Goal: Task Accomplishment & Management: Manage account settings

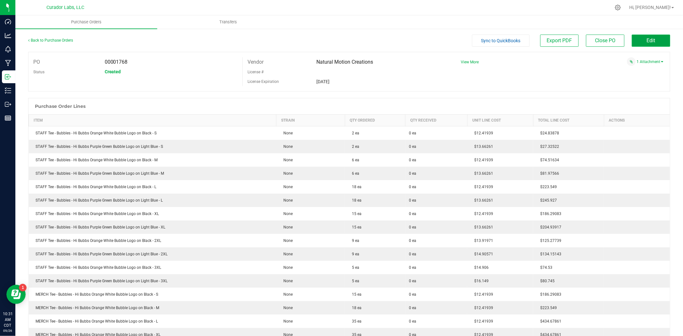
click at [546, 45] on button "Edit" at bounding box center [651, 41] width 38 height 12
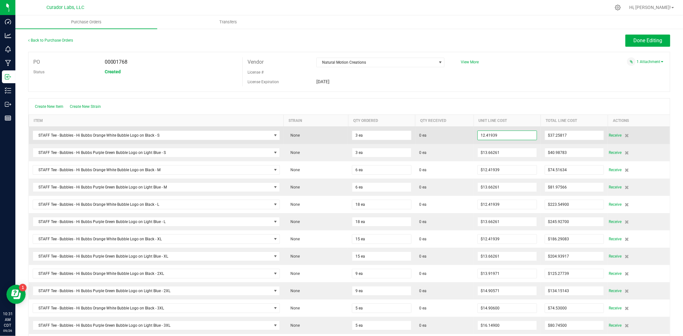
click at [488, 134] on input "12.41939" at bounding box center [507, 135] width 59 height 9
paste input "5057142857143"
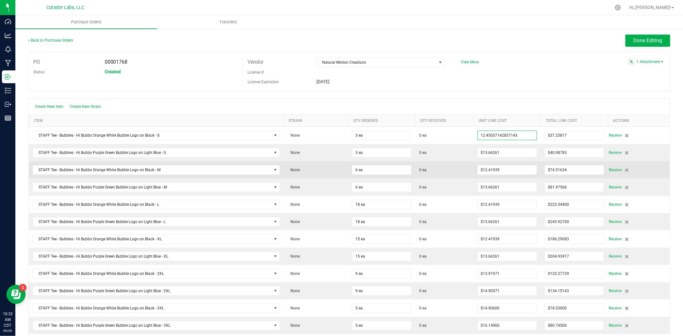
type input "$12.45057"
click at [458, 171] on span "0 ea" at bounding box center [444, 170] width 51 height 6
type input "3"
type input "$37.35171"
click at [505, 173] on input "12.41939" at bounding box center [507, 169] width 59 height 9
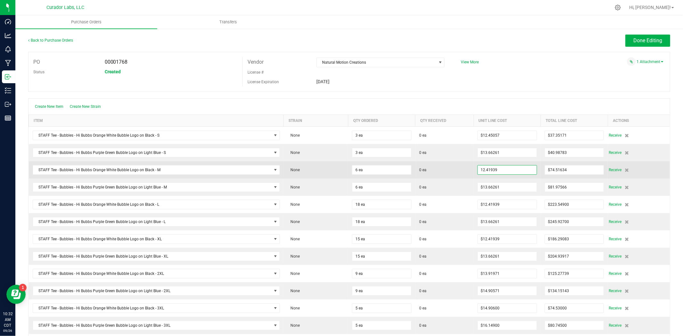
paste input "5057142857143"
type input "$12.45057"
click at [441, 171] on span "0 ea" at bounding box center [444, 170] width 51 height 6
type input "6"
type input "$74.70343"
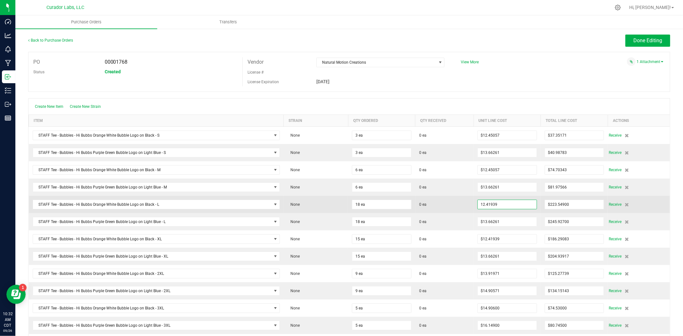
click at [491, 206] on input "12.41939" at bounding box center [507, 204] width 59 height 9
paste input "5057142857143"
type input "$12.45057"
click at [440, 203] on span "0 ea" at bounding box center [444, 205] width 51 height 6
type input "18"
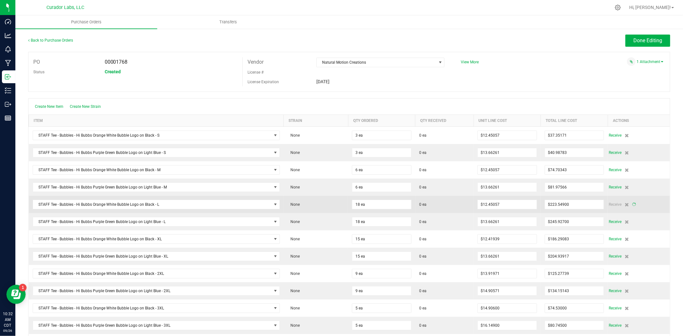
type input "$224.11029"
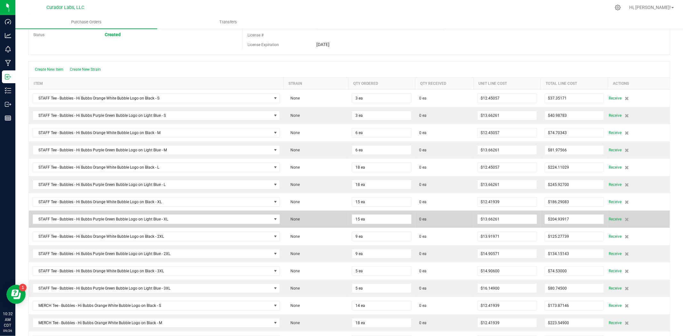
scroll to position [47, 0]
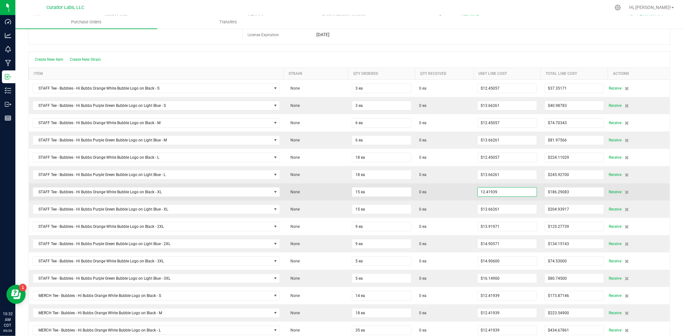
click at [490, 190] on input "12.41939" at bounding box center [507, 192] width 59 height 9
paste input "5057142857144"
type input "$12.45057"
click at [451, 190] on span "0 ea" at bounding box center [444, 192] width 51 height 6
type input "15"
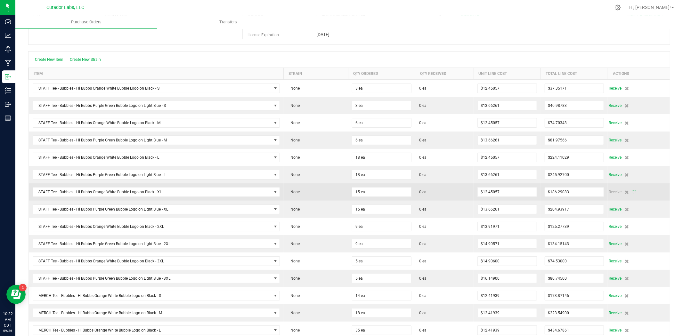
type input "$186.75857"
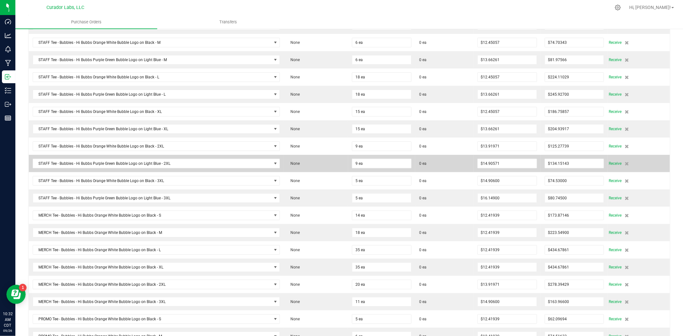
scroll to position [142, 0]
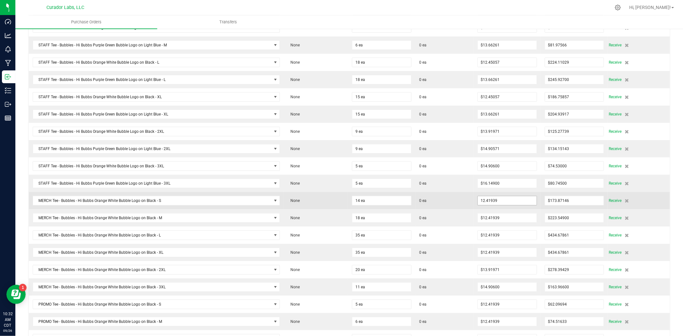
click at [488, 205] on input "12.41939" at bounding box center [507, 200] width 59 height 9
paste input "5057142857143"
type input "$12.45057"
click at [459, 201] on span "0 ea" at bounding box center [444, 201] width 51 height 6
type input "14"
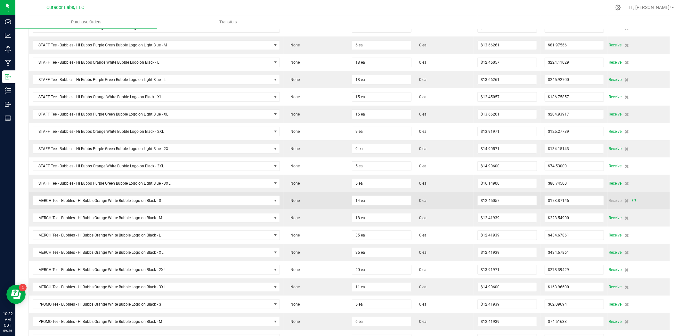
type input "$174.30800"
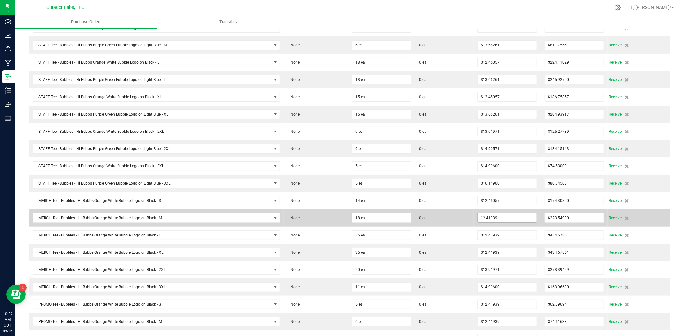
click at [487, 222] on input "12.41939" at bounding box center [507, 218] width 59 height 9
paste input "5057142857143"
type input "$12.45057"
click at [460, 218] on span "0 ea" at bounding box center [444, 218] width 51 height 6
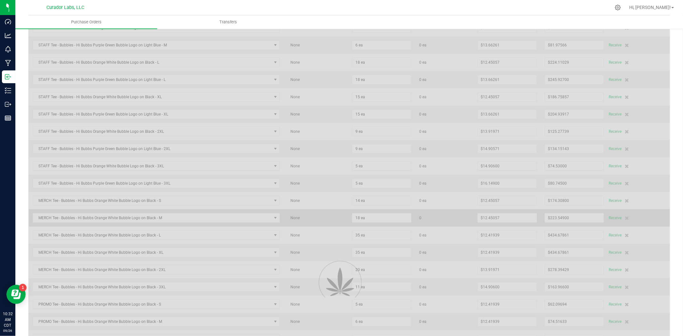
type input "18"
type input "$224.11029"
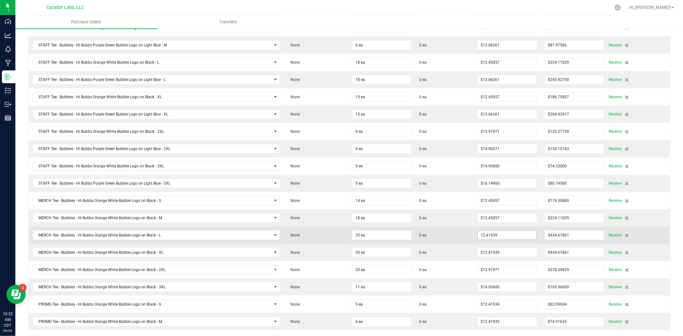
click at [498, 238] on input "12.41939" at bounding box center [507, 235] width 59 height 9
paste input "5057142857143"
type input "$12.45057"
click at [458, 235] on span "0 ea" at bounding box center [444, 235] width 51 height 6
type input "35"
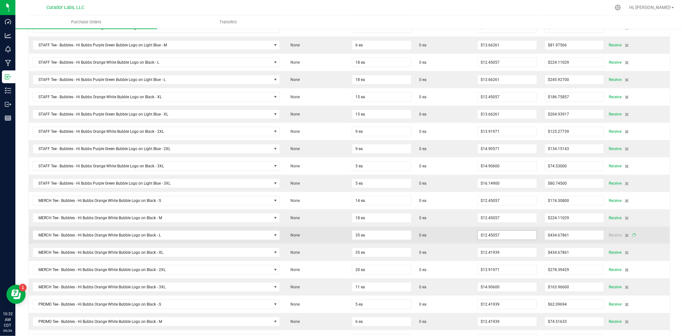
type input "$435.77000"
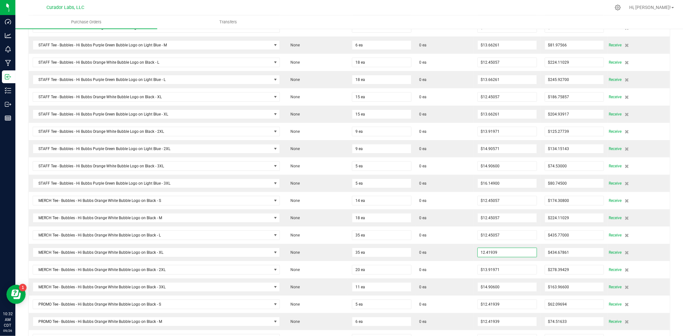
click at [494, 254] on input "12.41939" at bounding box center [507, 252] width 59 height 9
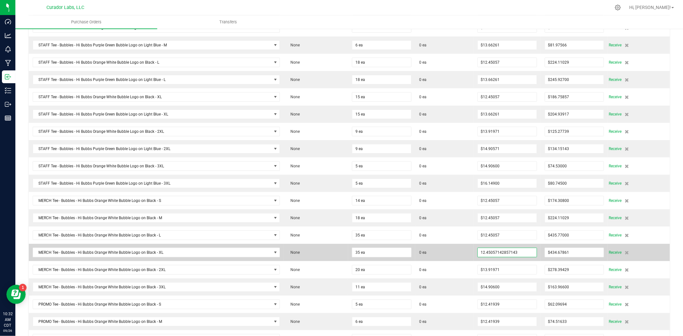
type input "$12.45057"
click at [456, 252] on span "0 ea" at bounding box center [444, 253] width 51 height 6
type input "35"
type input "$435.77000"
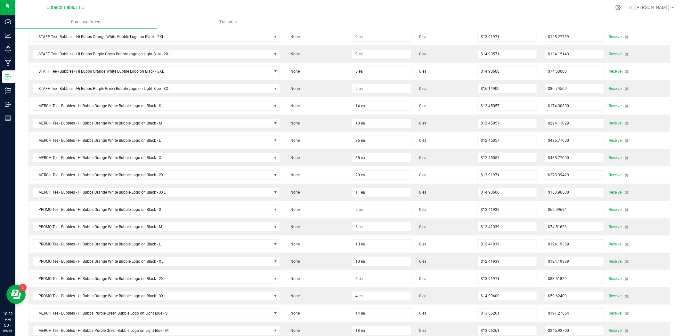
scroll to position [237, 0]
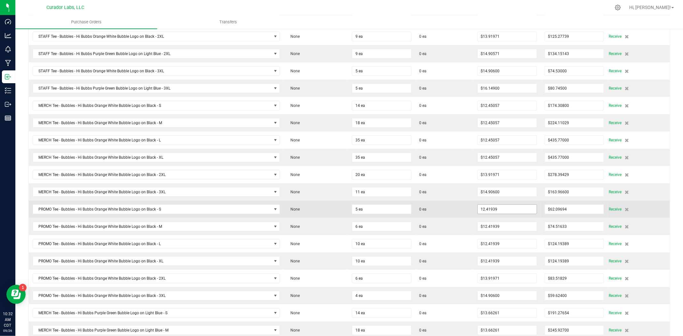
click at [491, 212] on input "12.41939" at bounding box center [507, 209] width 59 height 9
paste input "5057142857143"
type input "$12.45057"
click at [440, 212] on span "0 ea" at bounding box center [444, 209] width 51 height 6
type input "5"
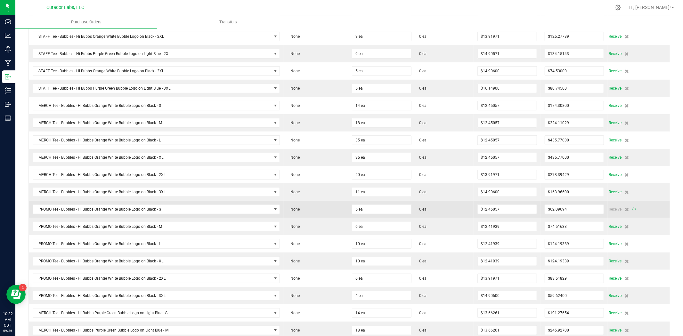
type input "$62.25286"
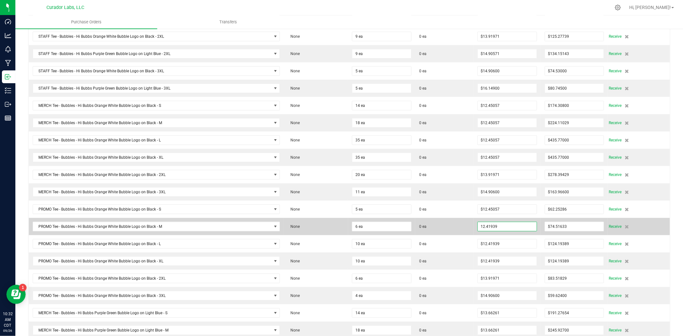
click at [496, 230] on input "12.41939" at bounding box center [507, 226] width 59 height 9
paste input "5057142857143"
type input "$12.45057"
click at [446, 228] on span "0 ea" at bounding box center [444, 227] width 51 height 6
type input "6"
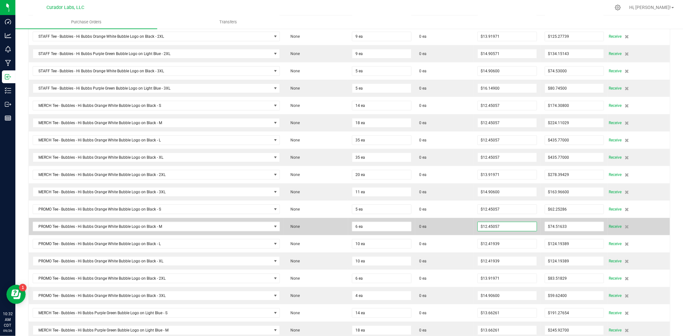
type input "$74.70343"
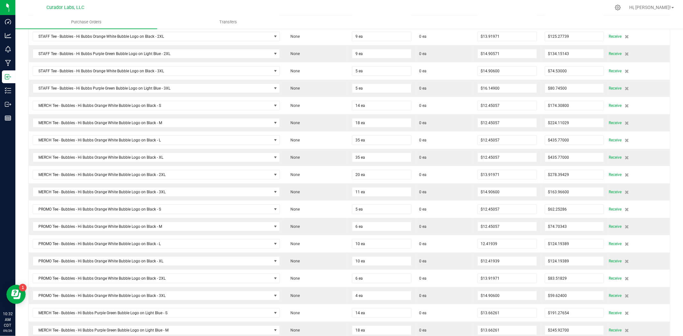
click at [492, 244] on input "12.41939" at bounding box center [507, 243] width 59 height 9
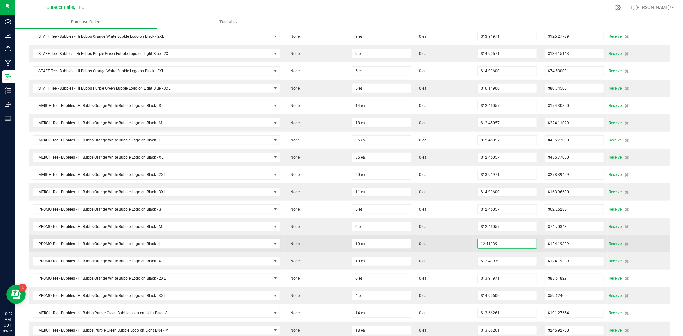
paste input "5057142857143"
type input "$12.45057"
click at [460, 245] on span "0 ea" at bounding box center [444, 244] width 51 height 6
type input "10"
type input "$124.50571"
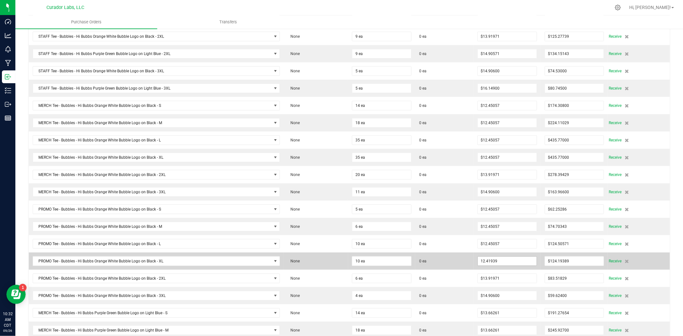
click at [488, 259] on input "12.41939" at bounding box center [507, 261] width 59 height 9
paste input "5057142857143"
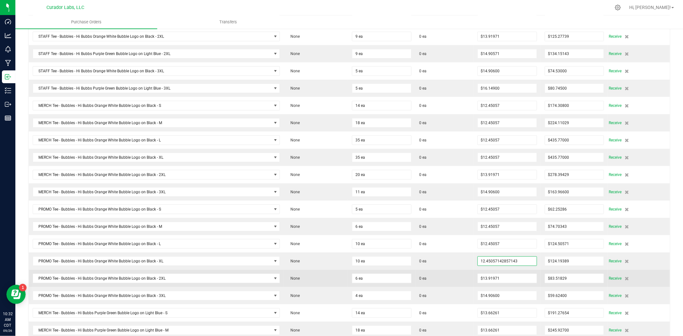
type input "$12.45057"
click at [455, 259] on td "0 ea" at bounding box center [444, 278] width 58 height 17
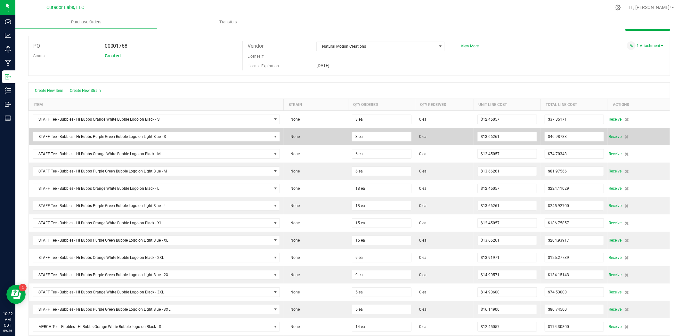
scroll to position [0, 0]
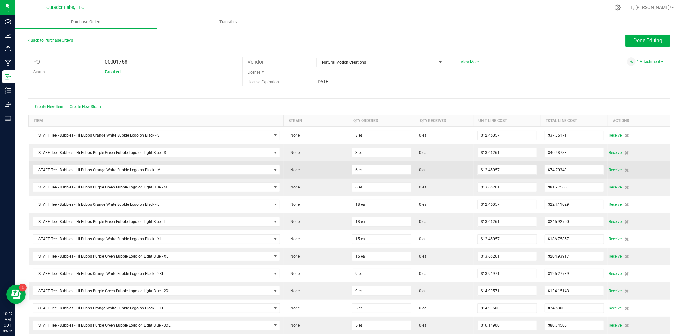
type input "10"
type input "$124.50571"
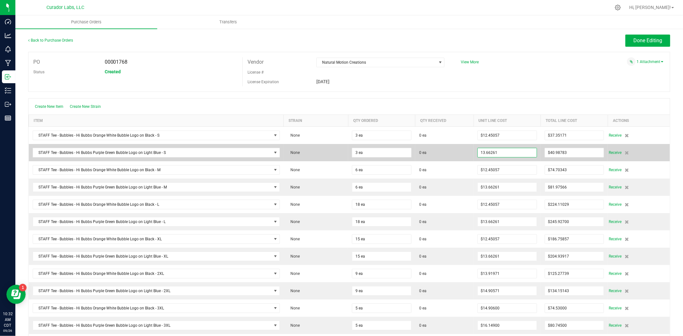
click at [484, 155] on input "13.66261" at bounding box center [507, 152] width 59 height 9
paste input "9685714285714"
type input "$13.69686"
click at [456, 154] on span "0 ea" at bounding box center [444, 153] width 51 height 6
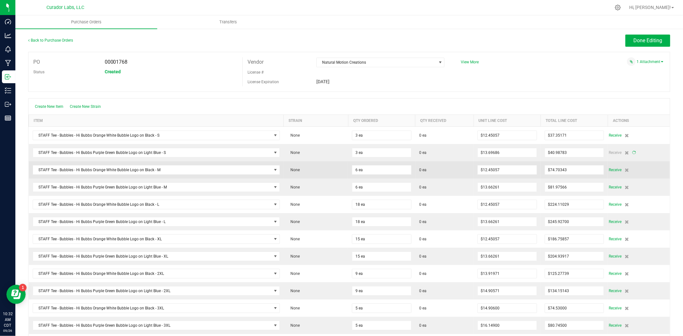
type input "3"
type input "$41.09057"
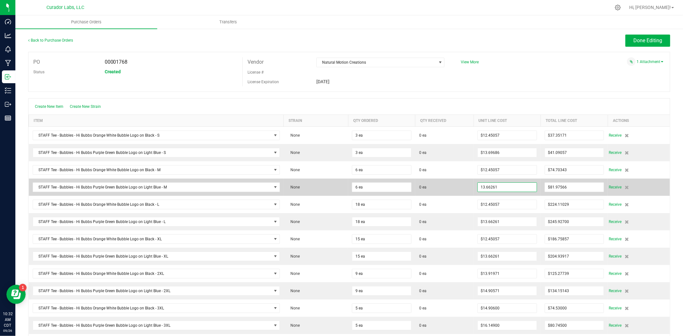
click at [482, 188] on input "13.66261" at bounding box center [507, 187] width 59 height 9
drag, startPoint x: 498, startPoint y: 190, endPoint x: 458, endPoint y: 189, distance: 40.3
click at [456, 190] on purchase-order-line-row "STAFF Tee - Bubbles - Hi Bubbs Purple Green Bubble Logo on Light Blue - M None …" at bounding box center [349, 187] width 641 height 17
paste input "9685714285714"
type input "$13.69686"
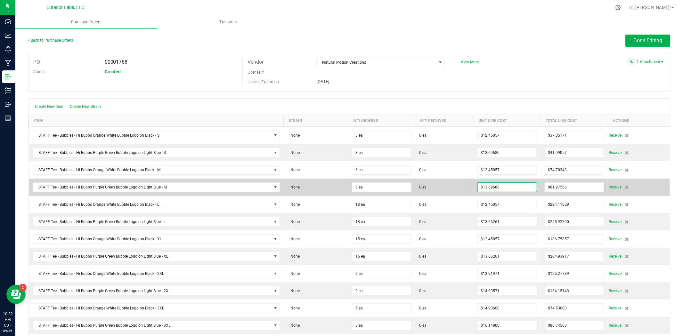
click at [427, 182] on td "0 ea" at bounding box center [444, 187] width 58 height 17
type input "6"
type input "$82.18114"
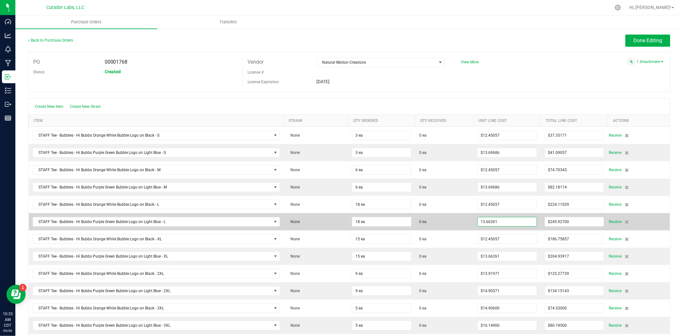
paste input "9685714285714"
type input "$13.69686"
click at [462, 222] on span "0 ea" at bounding box center [444, 222] width 51 height 6
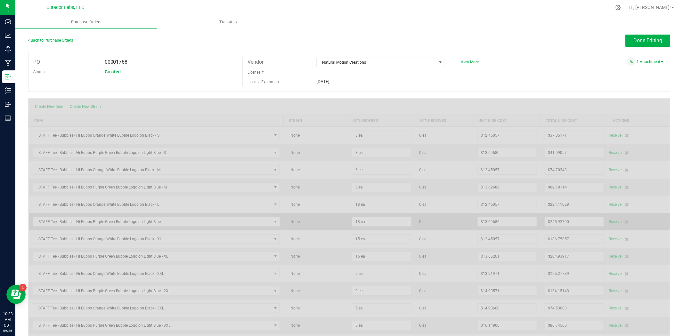
type input "18"
type input "$246.54343"
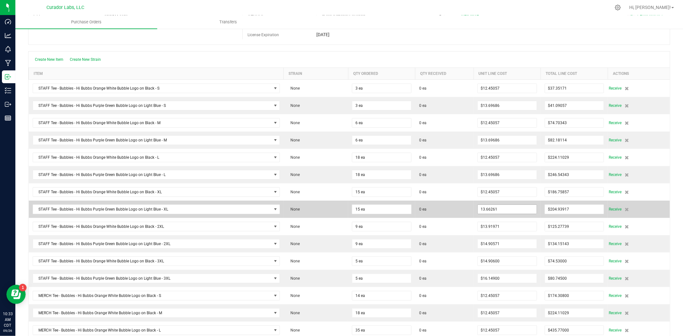
click at [484, 212] on input "13.66261" at bounding box center [507, 209] width 59 height 9
paste input "96857142857146"
drag, startPoint x: 518, startPoint y: 210, endPoint x: 433, endPoint y: 210, distance: 84.8
click at [433, 210] on purchase-order-line-row "STAFF Tee - Bubbles - Hi Bubbs Purple Green Bubble Logo on Light Blue - XL None…" at bounding box center [349, 209] width 641 height 17
paste input
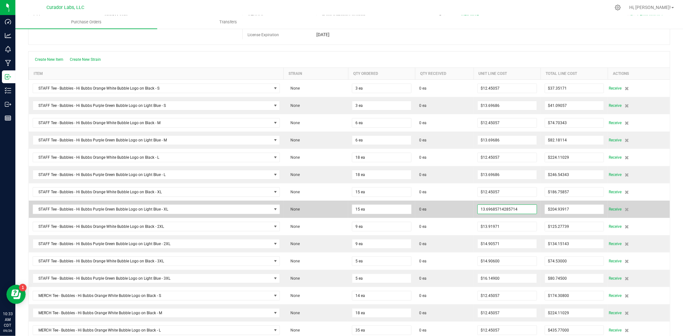
type input "$13.69686"
click at [465, 210] on span "0 ea" at bounding box center [444, 209] width 51 height 6
type input "15"
type input "$205.45286"
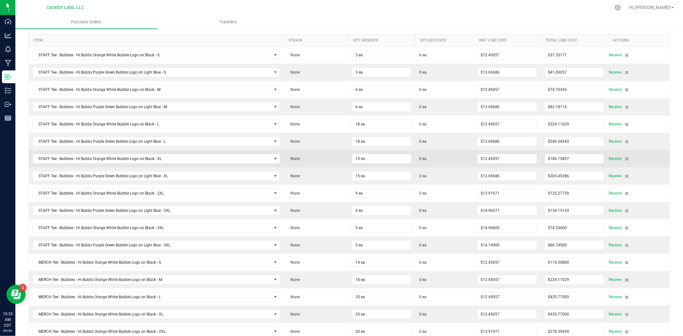
scroll to position [95, 0]
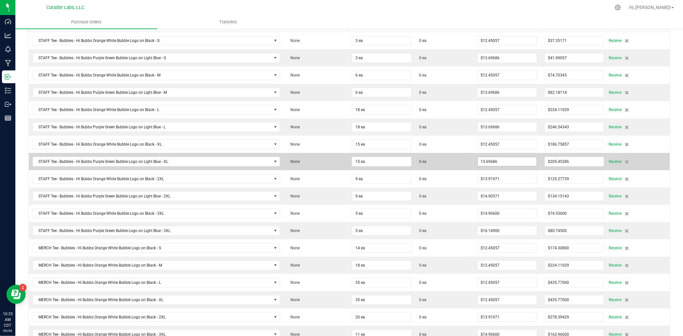
click at [488, 158] on input "13.69686" at bounding box center [507, 161] width 59 height 9
paste input "5714285714"
type input "$13.69686"
click at [448, 160] on span "0 ea" at bounding box center [444, 162] width 51 height 6
type input "15"
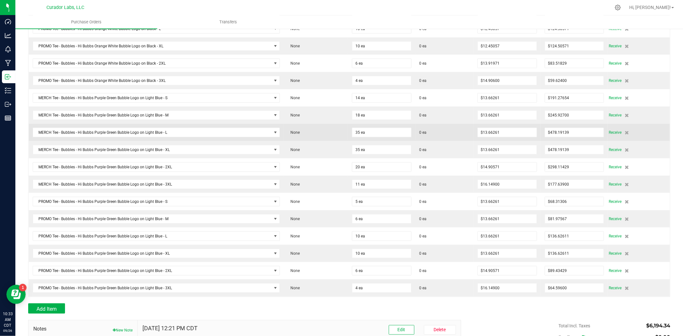
scroll to position [427, 0]
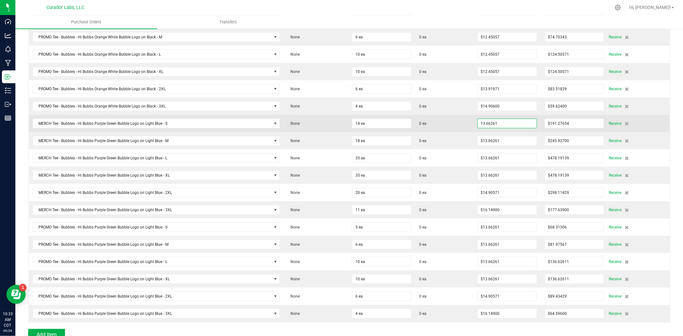
click at [491, 127] on input "13.66261" at bounding box center [507, 123] width 59 height 9
paste input "9685714285714"
type input "$13.69686"
click at [450, 125] on span "0 ea" at bounding box center [444, 124] width 51 height 6
type input "14"
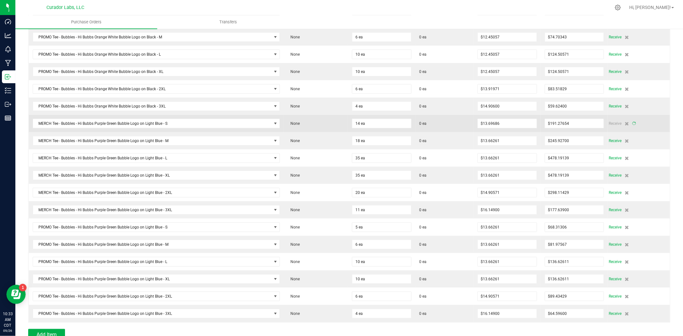
type input "$191.75600"
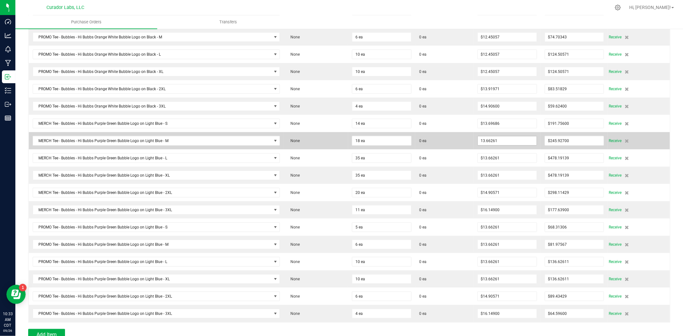
click at [486, 139] on input "13.66261" at bounding box center [507, 140] width 59 height 9
paste input "9685714285714"
type input "$13.69686"
click at [460, 141] on span "0 ea" at bounding box center [444, 141] width 51 height 6
type input "18"
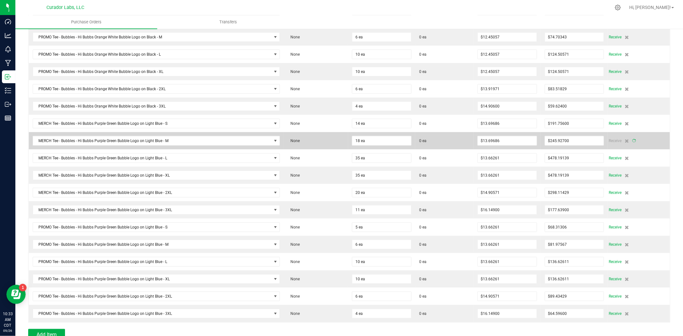
type input "$246.54343"
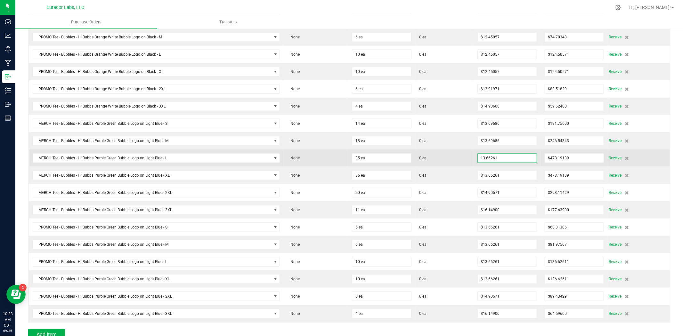
click at [489, 158] on input "13.66261" at bounding box center [507, 158] width 59 height 9
paste input "9685714285714"
type input "$13.69686"
drag, startPoint x: 444, startPoint y: 156, endPoint x: 448, endPoint y: 157, distance: 4.8
click at [446, 157] on td "0 ea" at bounding box center [444, 157] width 58 height 17
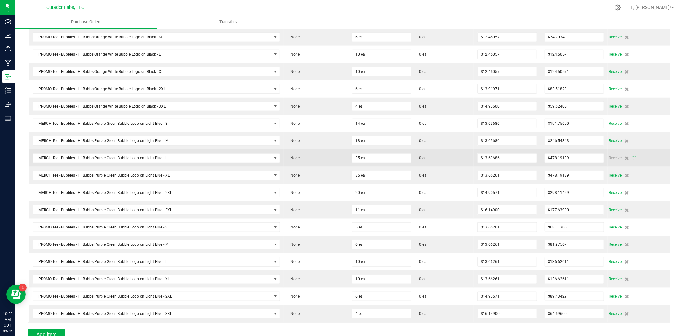
type input "35"
type input "$479.39000"
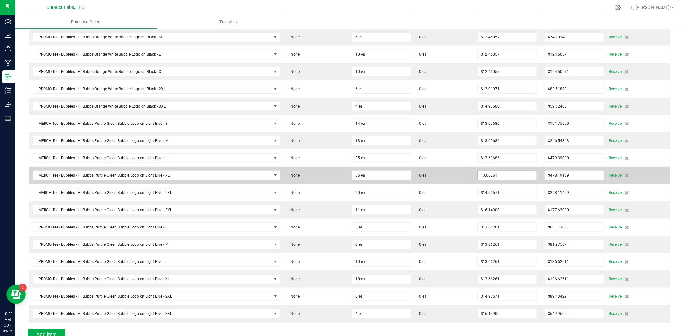
click at [486, 177] on input "13.66261" at bounding box center [507, 175] width 59 height 9
paste input "9685714285714"
type input "$13.69686"
click at [461, 177] on span "0 ea" at bounding box center [444, 176] width 51 height 6
type input "35"
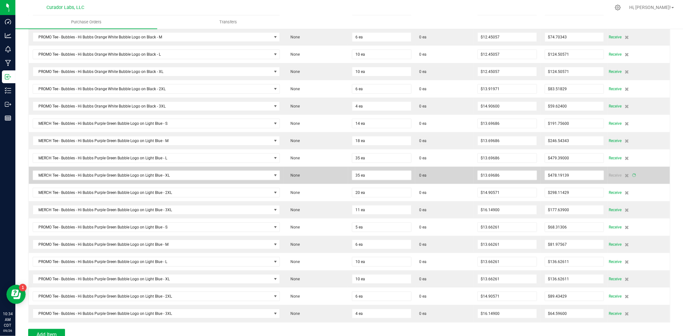
type input "$479.39000"
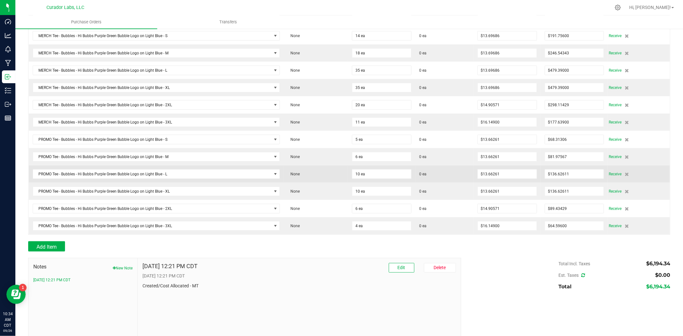
scroll to position [522, 0]
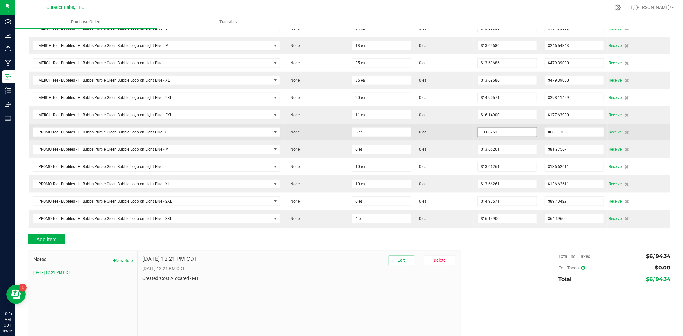
click at [497, 137] on input "13.66261" at bounding box center [507, 132] width 59 height 9
paste input "9685714285714"
type input "$13.69686"
click at [462, 135] on span "0 ea" at bounding box center [444, 132] width 51 height 6
type input "5"
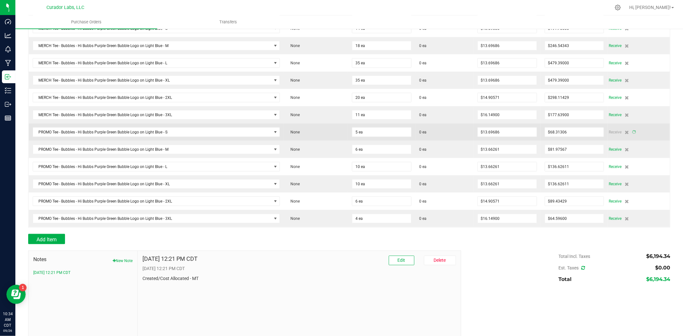
type input "$68.48429"
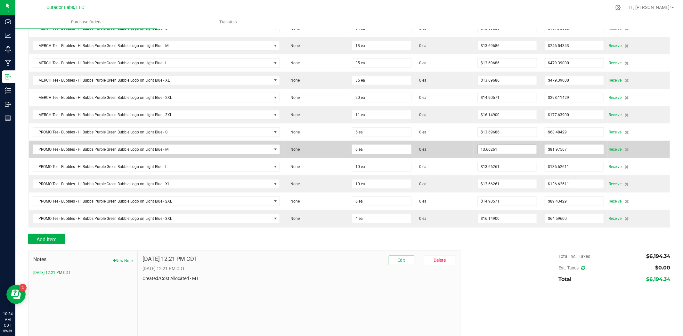
click at [483, 152] on input "13.66261" at bounding box center [507, 149] width 59 height 9
paste input "9685714285714"
type input "$13.69686"
click at [465, 152] on span "0 ea" at bounding box center [444, 150] width 51 height 6
type input "6"
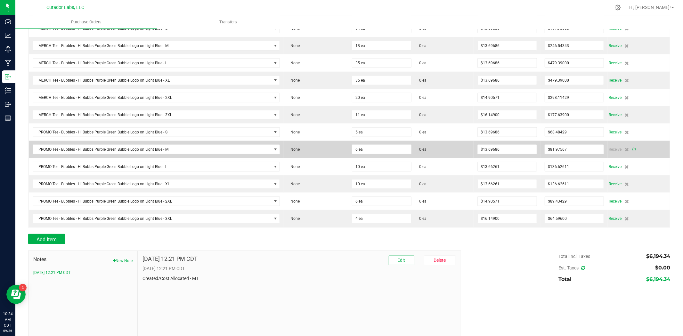
type input "$82.18114"
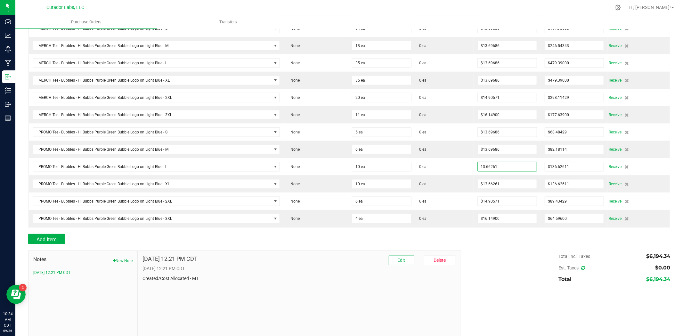
click at [485, 168] on input "13.66261" at bounding box center [507, 166] width 59 height 9
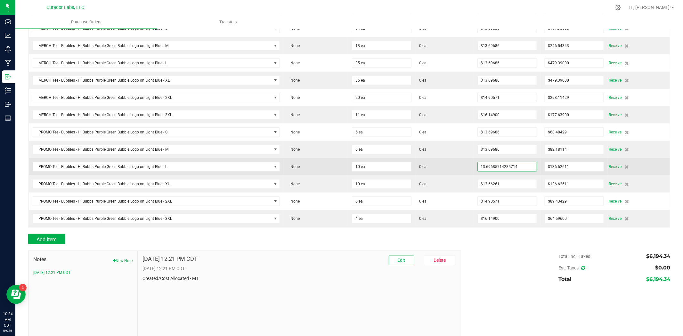
type input "$13.69686"
click at [461, 166] on span "0 ea" at bounding box center [444, 167] width 51 height 6
type input "10"
type input "$136.96857"
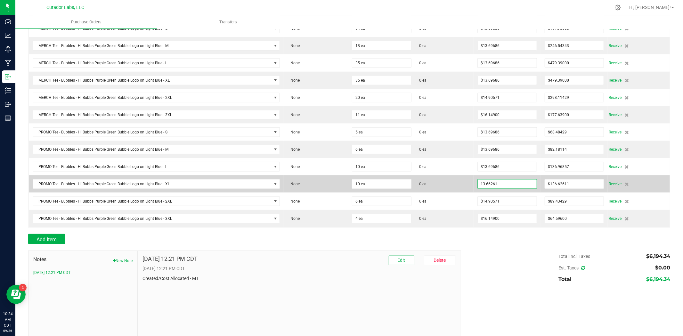
click at [482, 184] on input "13.66261" at bounding box center [507, 184] width 59 height 9
paste input "96857142857146"
type input "$13.69686"
click at [449, 187] on span "0 ea" at bounding box center [444, 184] width 51 height 6
type input "10"
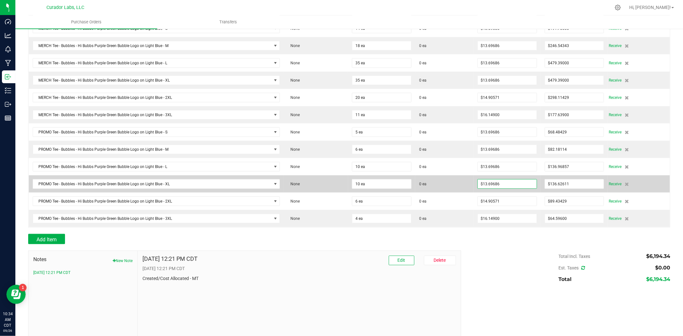
type input "$136.96857"
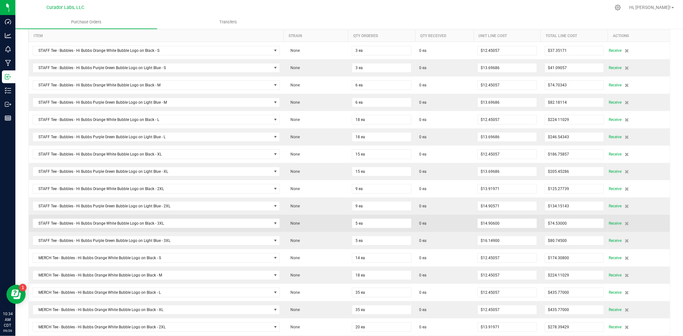
scroll to position [95, 0]
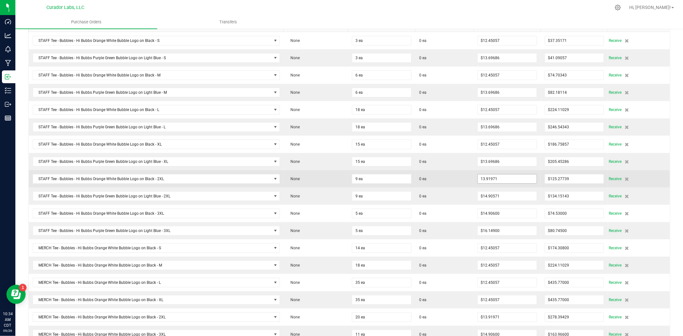
click at [494, 179] on input "13.91971" at bounding box center [507, 178] width 59 height 9
paste input "69685714285714"
type input "$13.69686"
click at [466, 178] on td "0 ea" at bounding box center [444, 178] width 58 height 17
type input "9"
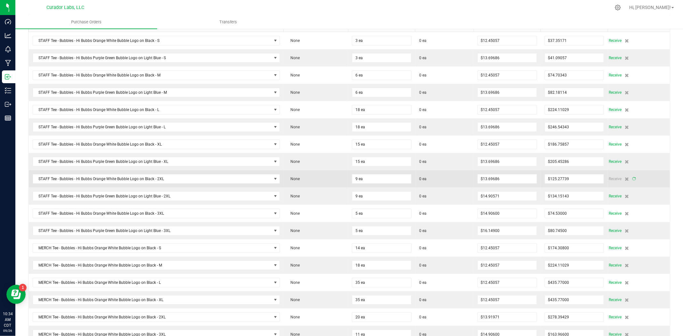
type input "$123.27171"
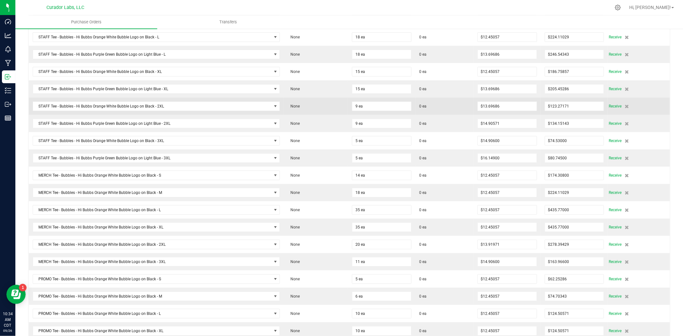
scroll to position [190, 0]
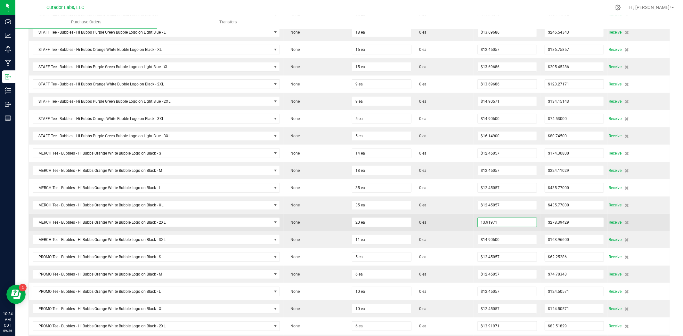
click at [493, 225] on input "13.91971" at bounding box center [507, 222] width 59 height 9
paste input "69685714285714"
type input "$13.69686"
click at [473, 225] on td "$13.69686" at bounding box center [506, 222] width 67 height 17
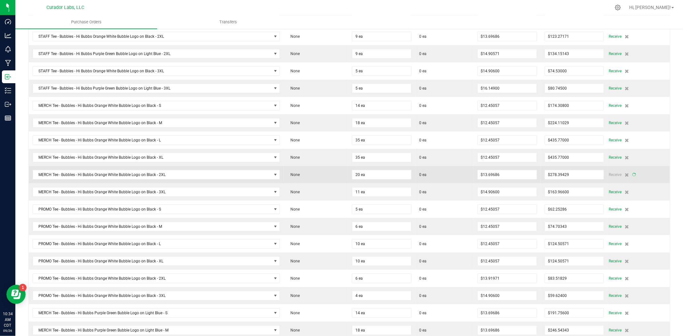
type input "20"
type input "$273.93714"
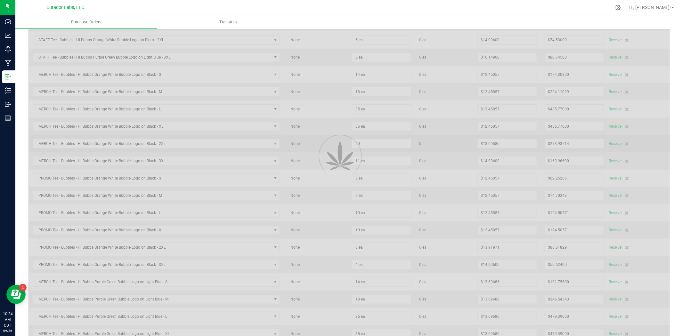
scroll to position [284, 0]
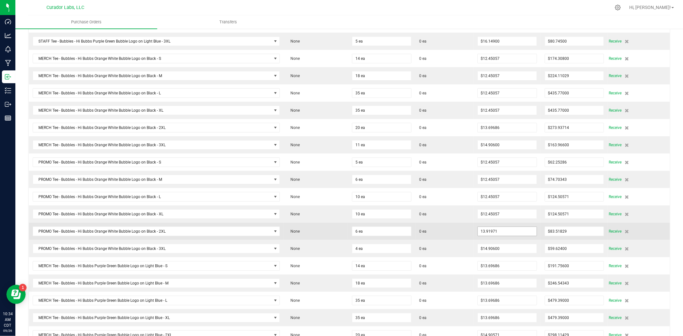
click at [486, 234] on input "13.91971" at bounding box center [507, 231] width 59 height 9
paste input "69685714285714"
type input "$13.69686"
click at [466, 234] on td "0 ea" at bounding box center [444, 231] width 58 height 17
type input "6"
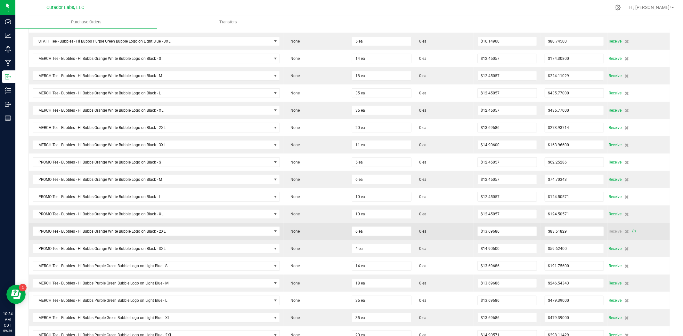
type input "$82.18114"
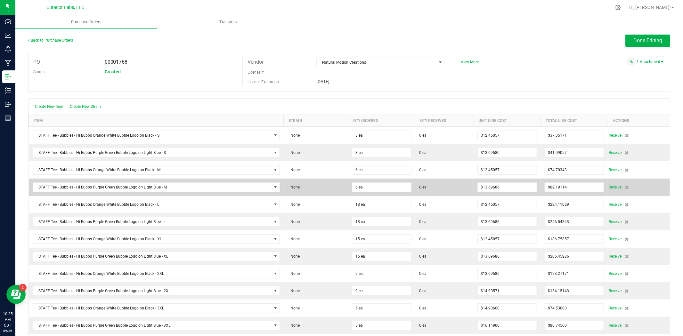
scroll to position [47, 0]
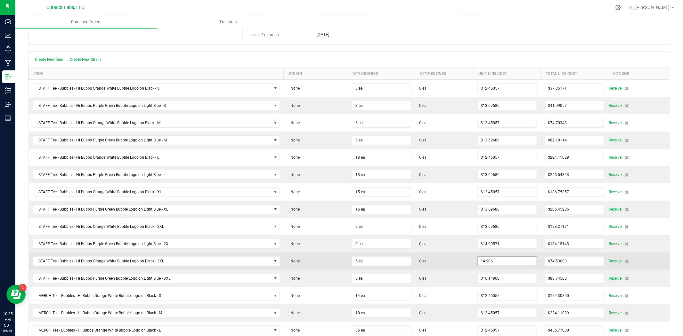
click at [488, 259] on input "14.906" at bounding box center [507, 261] width 59 height 9
paste input "43"
type input "$14.94300"
click at [464, 259] on span "0 ea" at bounding box center [444, 261] width 51 height 6
type input "5"
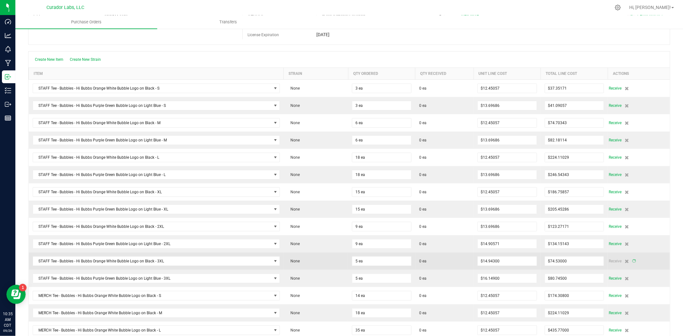
type input "$74.71500"
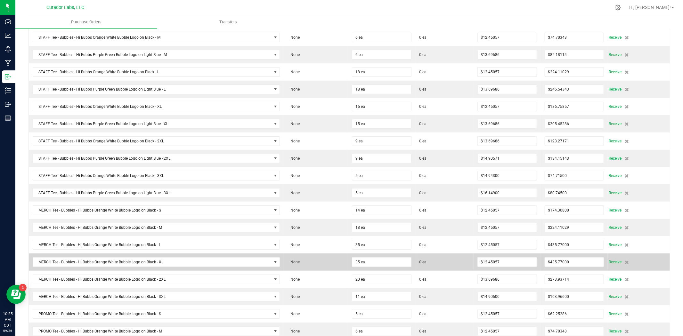
scroll to position [142, 0]
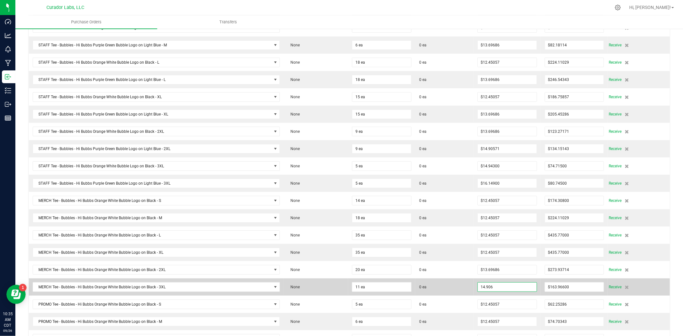
click at [486, 259] on input "14.906" at bounding box center [507, 287] width 59 height 9
paste input "43"
type input "$14.94300"
click at [473, 259] on td "$14.94300" at bounding box center [506, 286] width 67 height 17
type input "11"
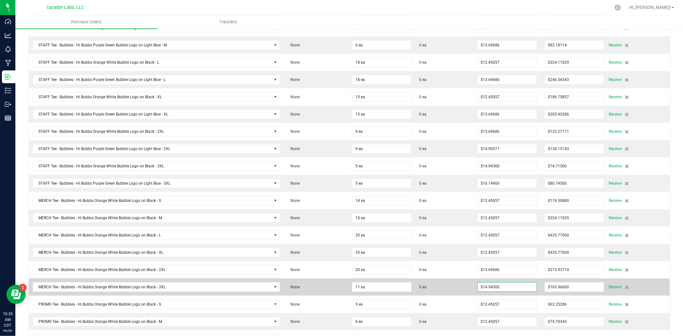
type input "$164.37300"
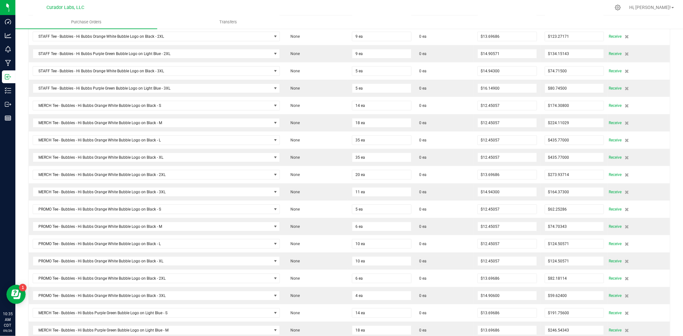
scroll to position [284, 0]
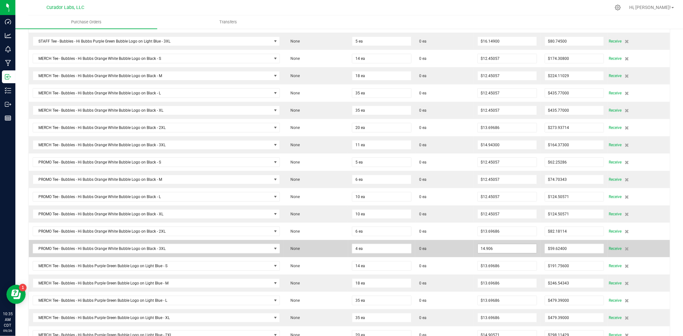
click at [496, 251] on input "14.906" at bounding box center [507, 248] width 59 height 9
paste input "43"
type input "$14.94300"
click at [456, 252] on span "0 ea" at bounding box center [444, 249] width 51 height 6
type input "4"
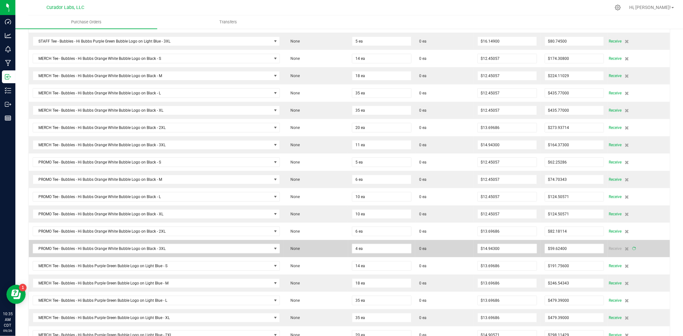
type input "$59.77200"
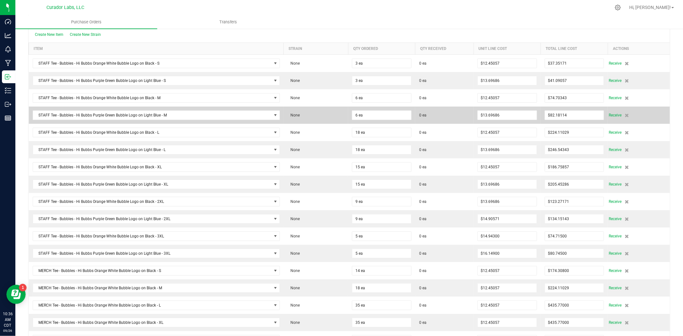
scroll to position [95, 0]
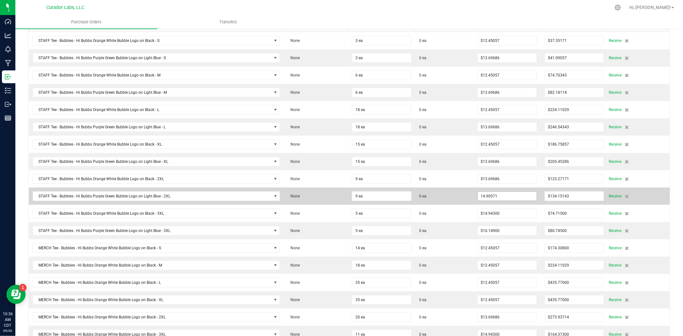
click at [486, 197] on input "14.90571" at bounding box center [507, 196] width 59 height 9
paste input "4314285714286"
type input "$14.94314"
click at [473, 197] on td "$14.94314" at bounding box center [506, 196] width 67 height 17
type input "9"
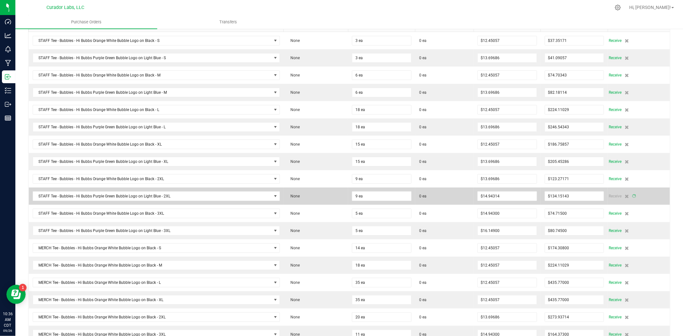
type input "$134.48829"
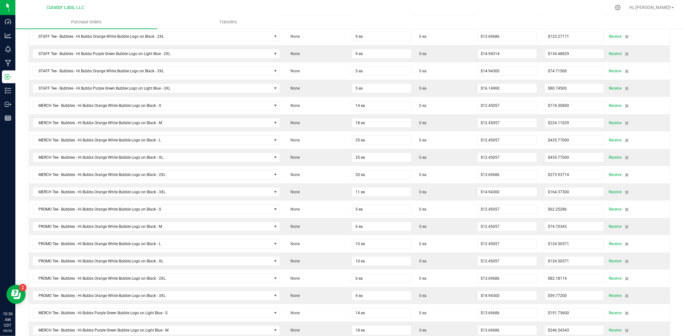
scroll to position [522, 0]
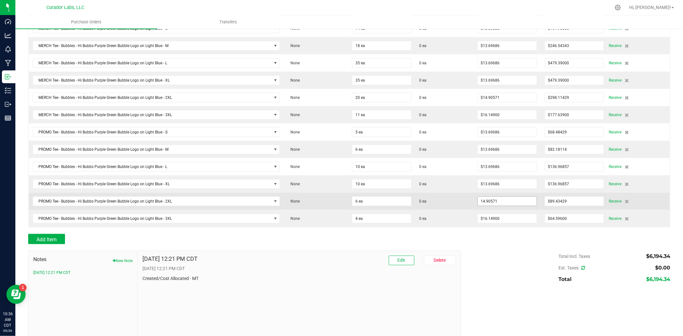
click at [497, 206] on input "14.90571" at bounding box center [507, 201] width 59 height 9
paste input "4314285714286"
type input "$14.94314"
click at [458, 203] on span "0 ea" at bounding box center [444, 201] width 51 height 6
type input "6"
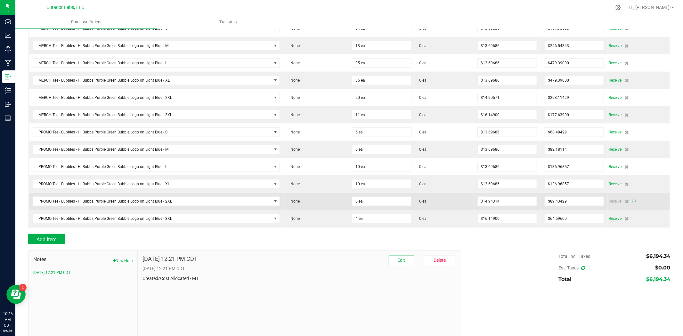
type input "$89.65886"
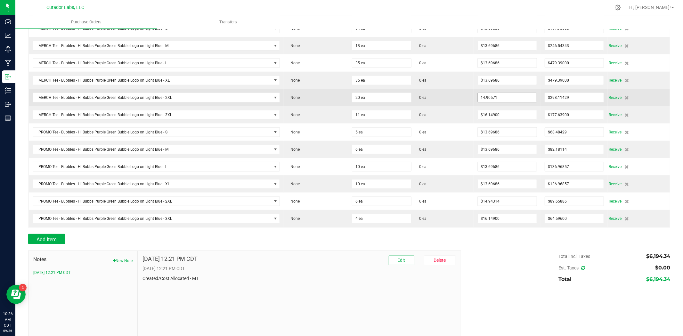
click at [486, 102] on input "14.90571" at bounding box center [507, 97] width 59 height 9
paste input "4314285714286"
type input "$14.94314"
click at [463, 100] on span "0 ea" at bounding box center [444, 98] width 51 height 6
type input "20"
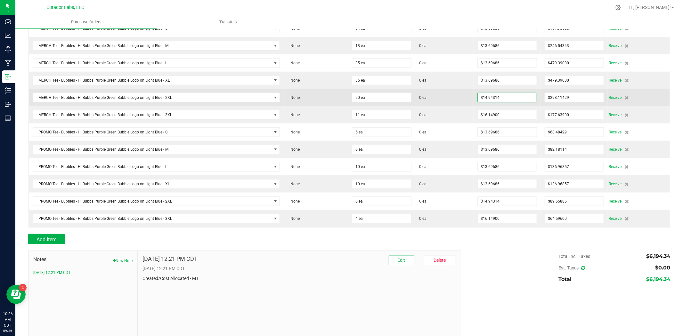
type input "$298.86286"
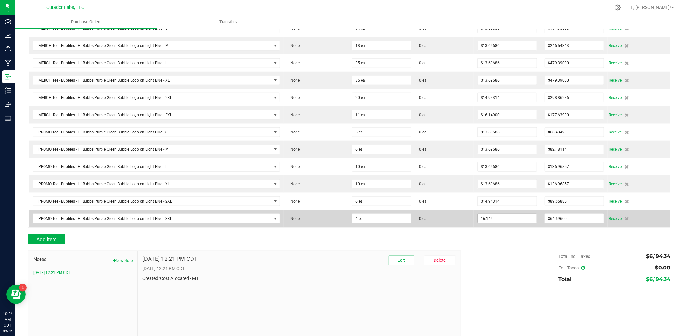
click at [514, 223] on input "16.149" at bounding box center [507, 218] width 59 height 9
paste input "895"
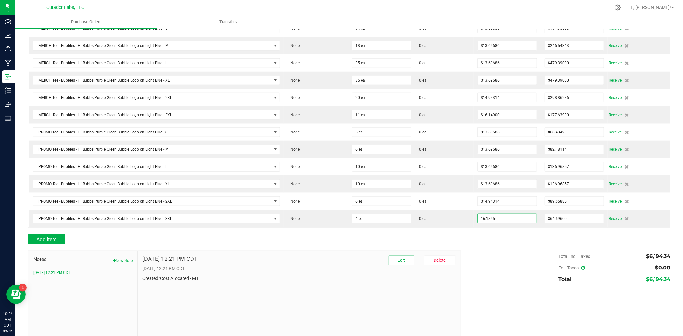
type input "$16.18950"
click at [472, 238] on div "Add Item" at bounding box center [349, 239] width 642 height 10
type input "4"
type input "$64.75800"
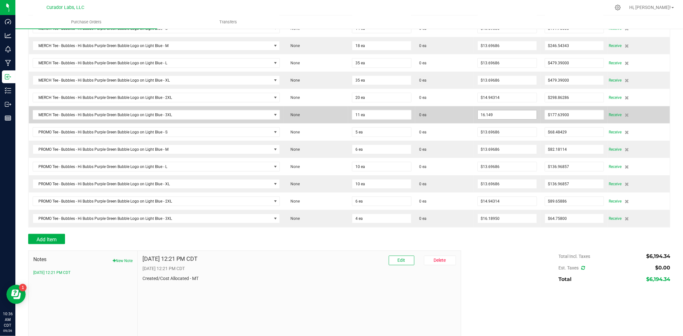
click at [490, 115] on input "16.149" at bounding box center [507, 114] width 59 height 9
paste input "895"
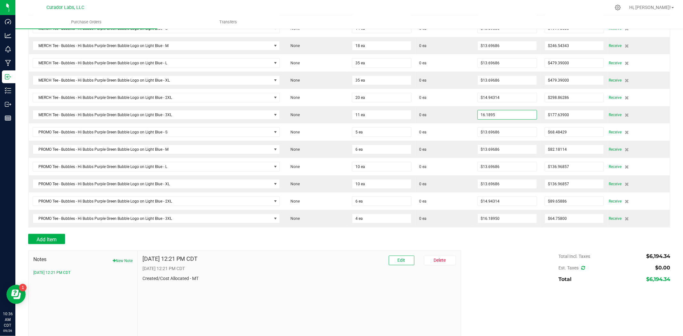
type input "$16.18950"
click at [468, 259] on div "Total Incl. Taxes $6,194.34 Est. Taxes $0.00 Total $6,194.34" at bounding box center [563, 268] width 214 height 35
type input "11"
type input "$178.08450"
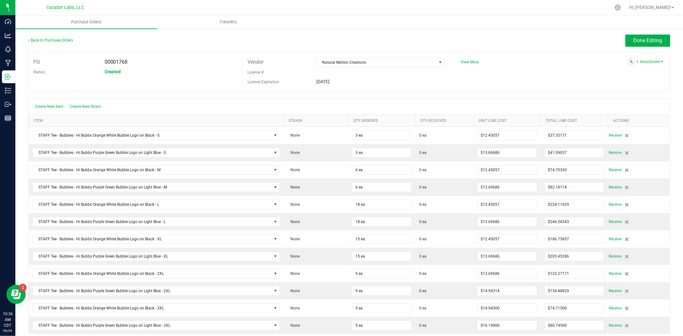
scroll to position [47, 0]
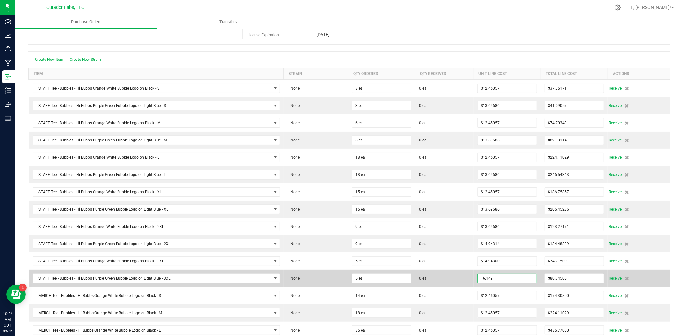
click at [484, 259] on input "16.149" at bounding box center [507, 278] width 59 height 9
paste input "895"
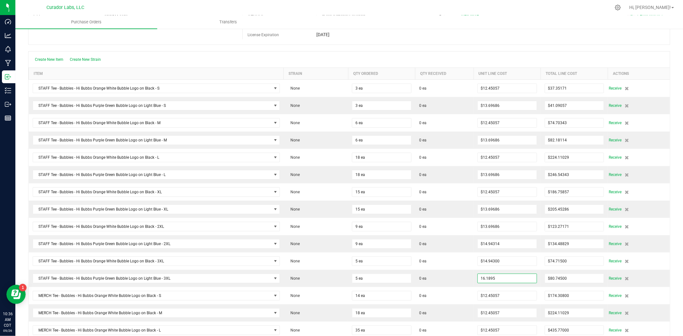
type input "$16.18950"
click at [476, 42] on div "PO 00001768 Status Created Vendor Natural Motion Creations License # License Ex…" at bounding box center [349, 25] width 642 height 40
type input "5"
type input "$80.94750"
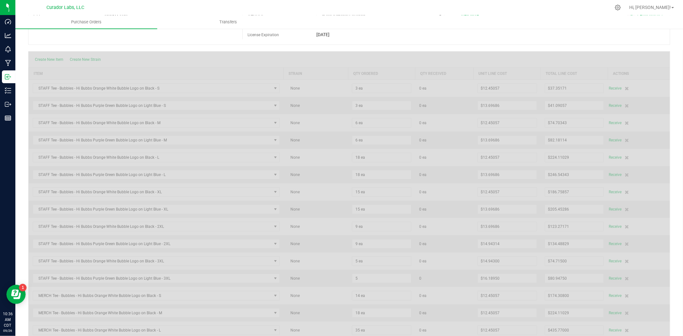
scroll to position [0, 0]
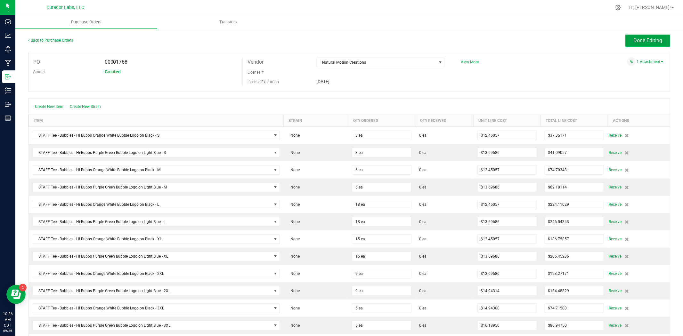
click at [546, 44] on span "Done Editing" at bounding box center [647, 40] width 29 height 6
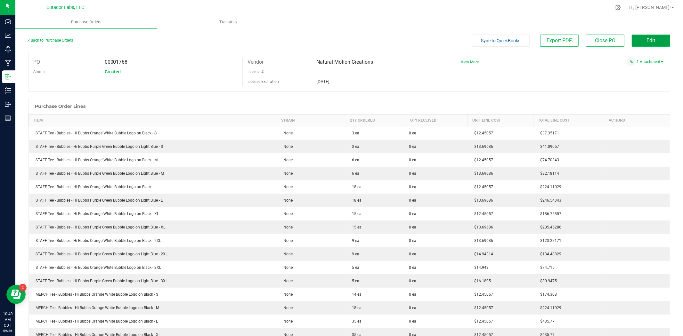
click at [546, 40] on button "Edit" at bounding box center [651, 41] width 38 height 12
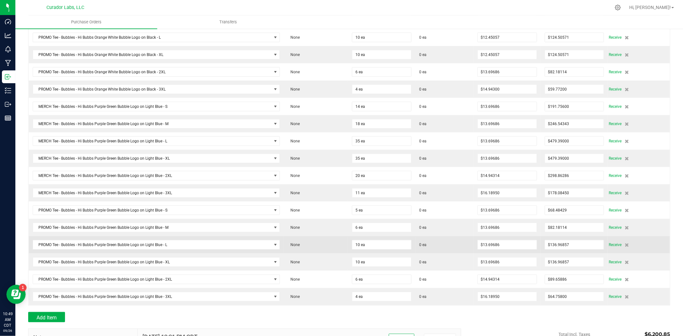
scroll to position [532, 0]
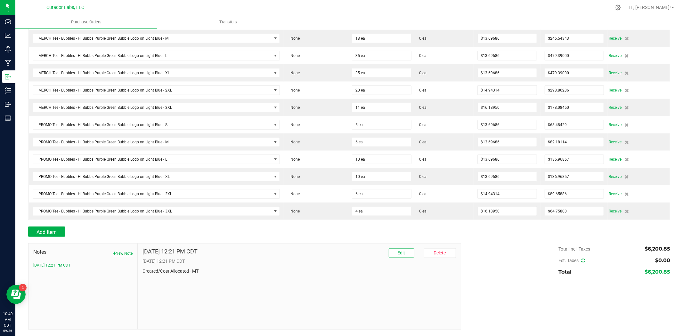
click at [124, 254] on button "New Note" at bounding box center [123, 254] width 20 height 6
click at [218, 259] on textarea "* Note" at bounding box center [298, 297] width 313 height 26
drag, startPoint x: 192, startPoint y: 288, endPoint x: 174, endPoint y: 292, distance: 18.9
click at [174, 259] on textarea "* Note" at bounding box center [298, 297] width 313 height 26
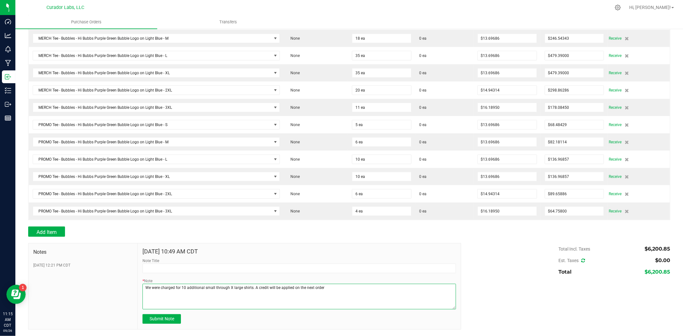
click at [340, 259] on textarea "* Note" at bounding box center [298, 297] width 313 height 26
type textarea "We were charged for 10 additional small through X large shirts. A credit will b…"
click at [174, 259] on button "Submit Note" at bounding box center [161, 319] width 38 height 10
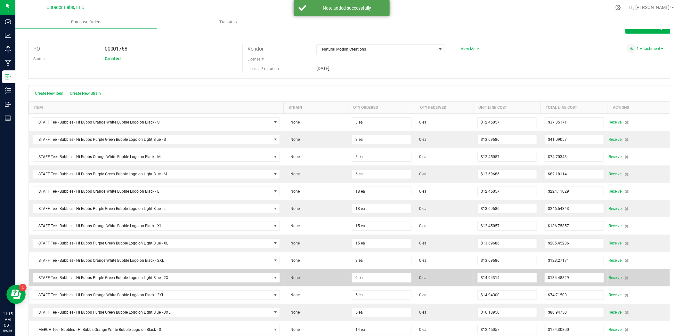
scroll to position [0, 0]
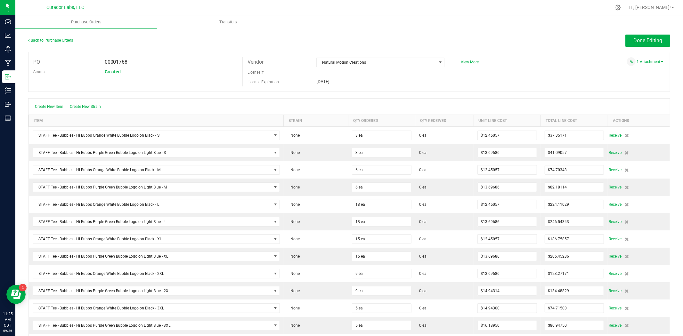
click at [51, 40] on link "Back to Purchase Orders" at bounding box center [50, 40] width 45 height 4
